Goal: Task Accomplishment & Management: Use online tool/utility

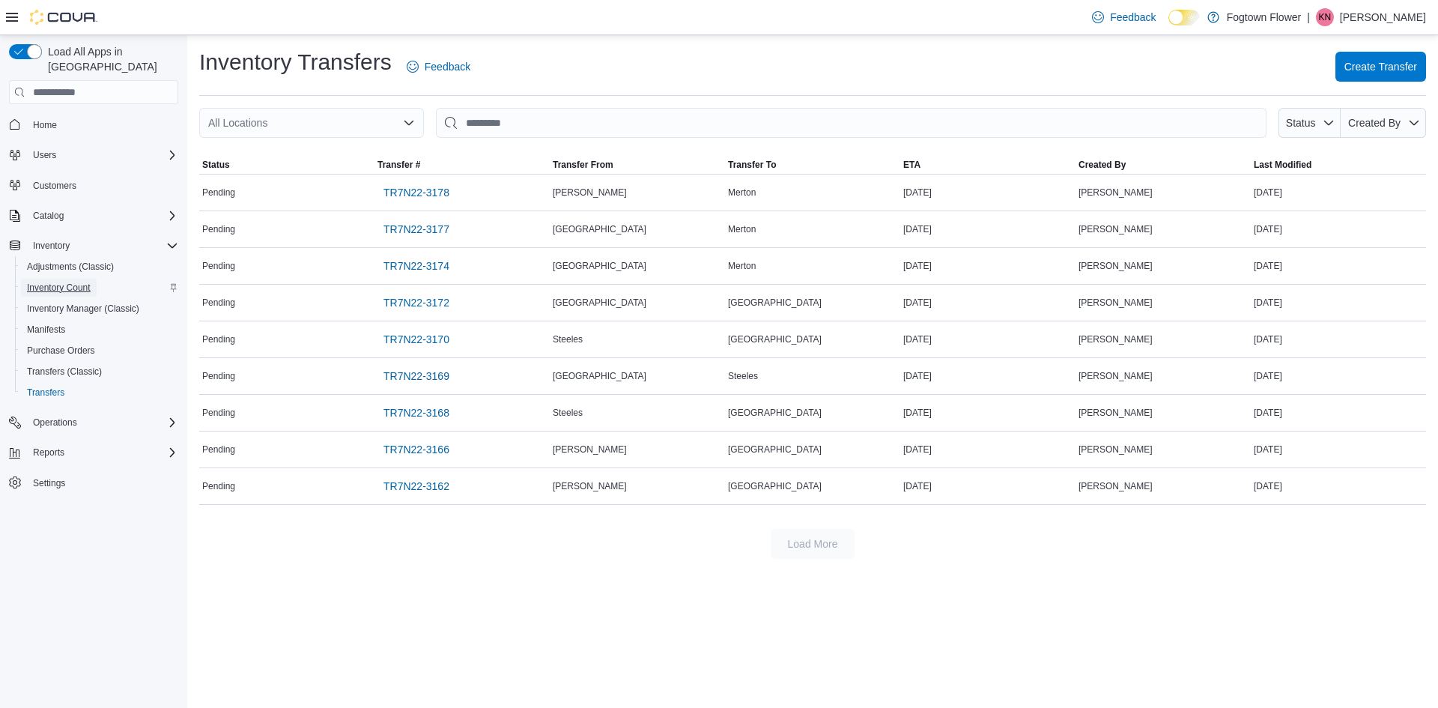
click at [49, 282] on span "Inventory Count" at bounding box center [59, 288] width 64 height 12
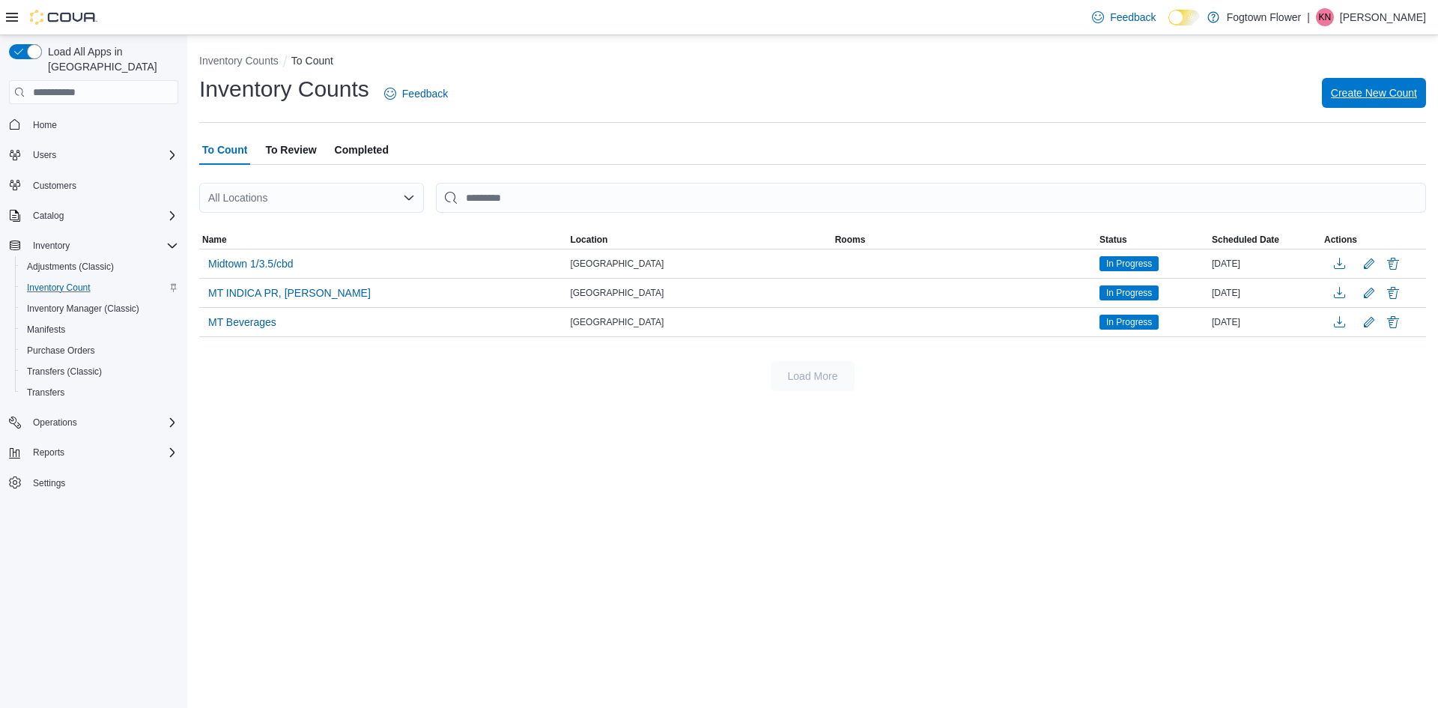
click at [1363, 91] on span "Create New Count" at bounding box center [1374, 92] width 86 height 15
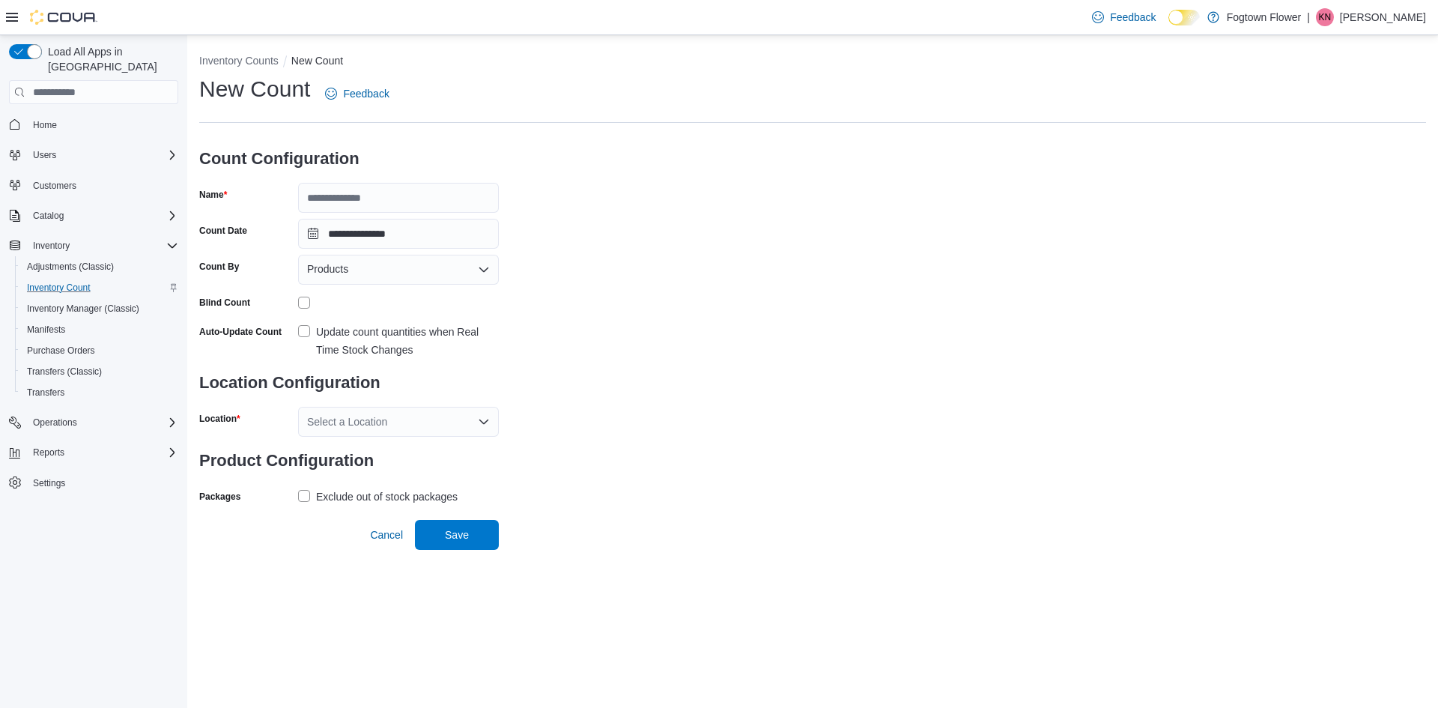
click at [1380, 12] on p "Kevon Neiven" at bounding box center [1383, 17] width 86 height 18
click at [1331, 142] on span "Sign Out" at bounding box center [1329, 146] width 40 height 15
